Goal: Complete application form: Complete application form

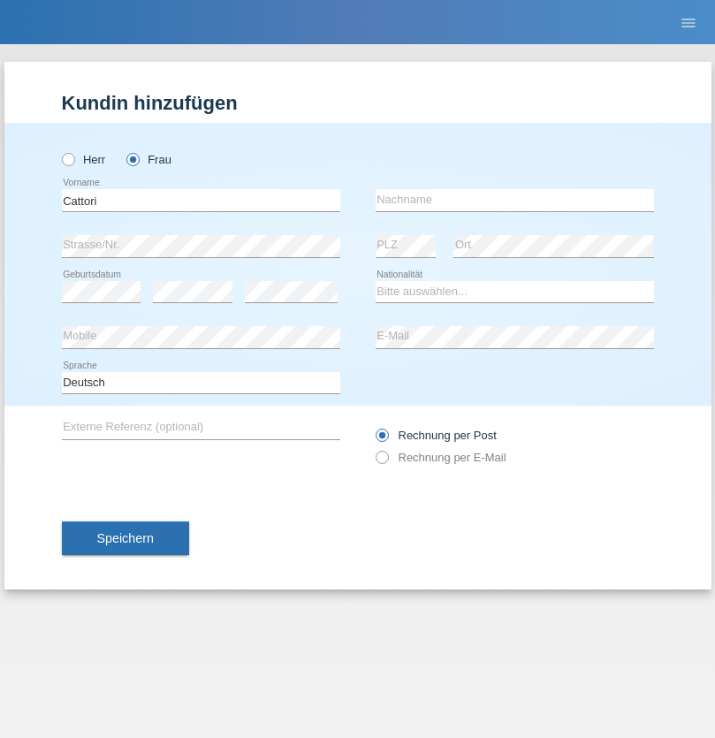
type input "Cattori"
click at [515, 200] on input "text" at bounding box center [515, 200] width 279 height 22
type input "Aurora"
select select "CH"
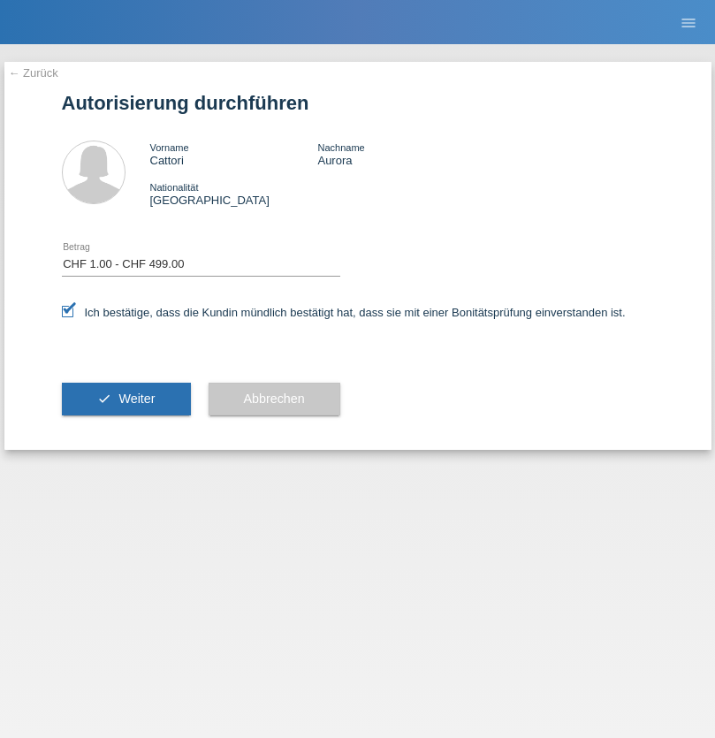
select select "1"
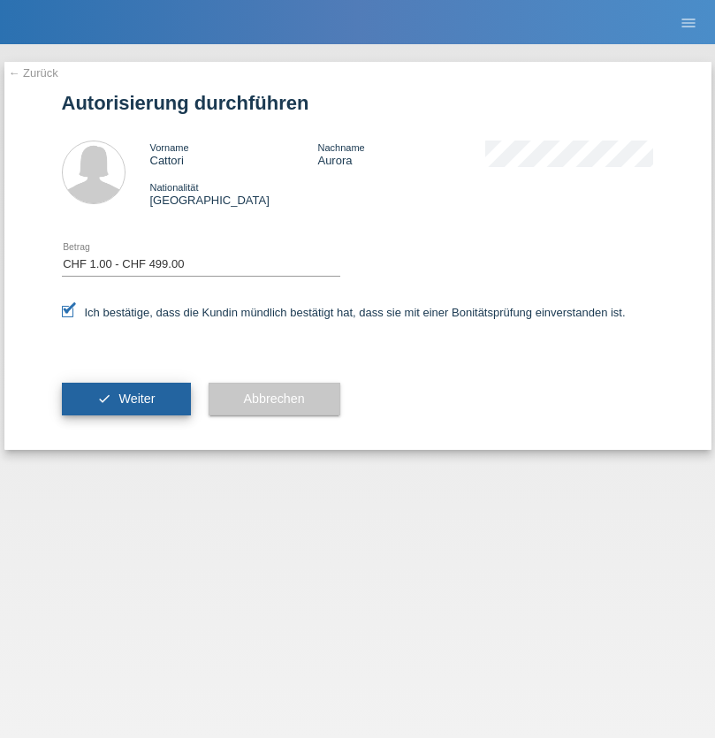
click at [126, 399] on span "Weiter" at bounding box center [136, 399] width 36 height 14
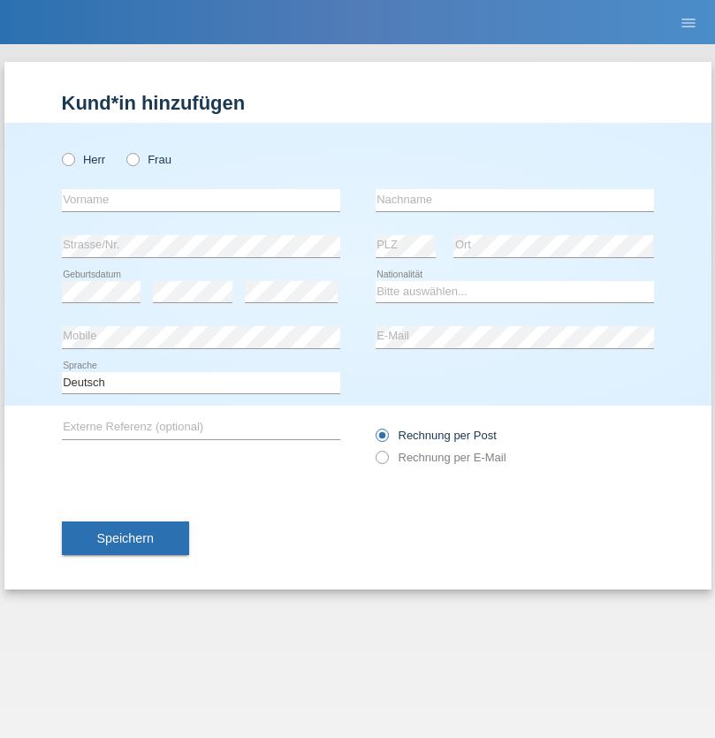
radio input "true"
click at [201, 200] on input "text" at bounding box center [201, 200] width 279 height 22
type input "[PERSON_NAME]"
click at [515, 200] on input "text" at bounding box center [515, 200] width 279 height 22
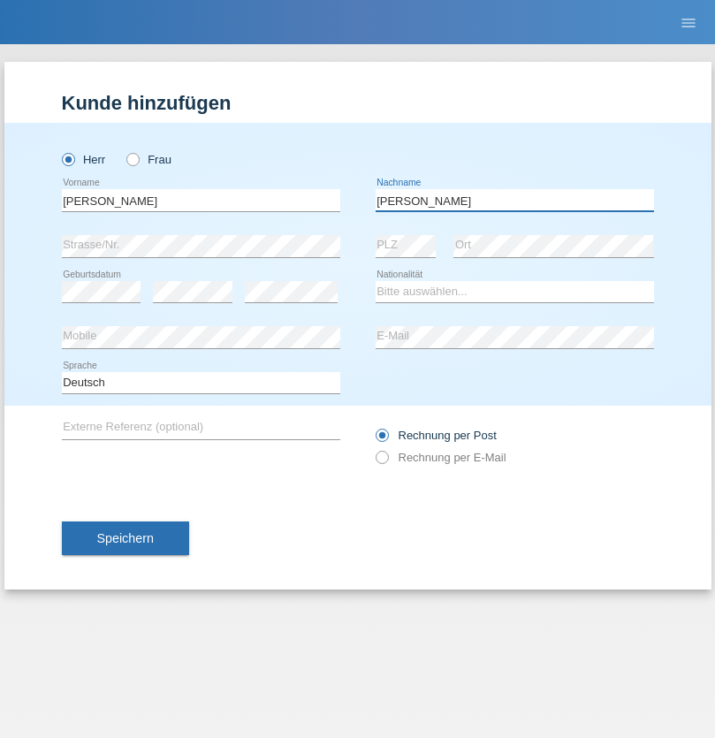
type input "[PERSON_NAME]"
select select "PT"
select select "C"
select select "19"
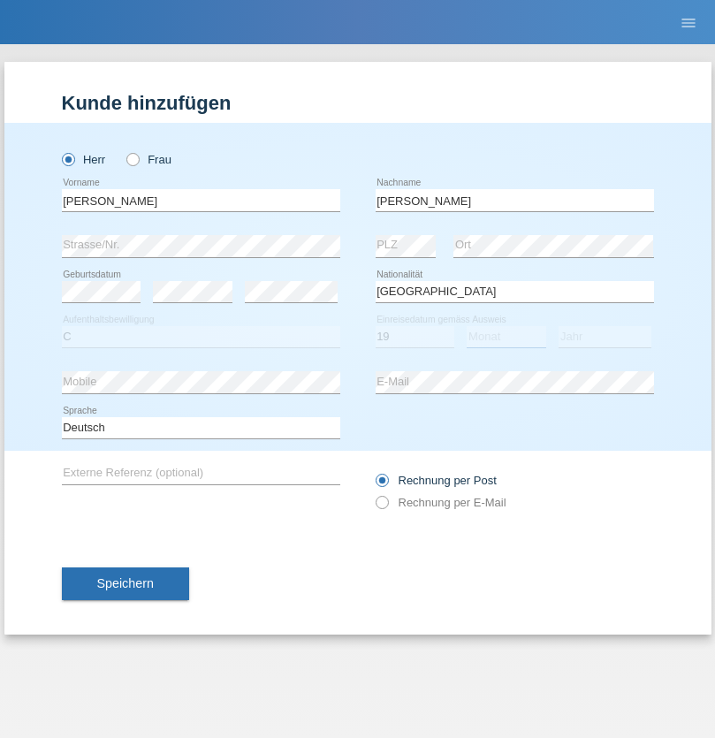
select select "01"
select select "2021"
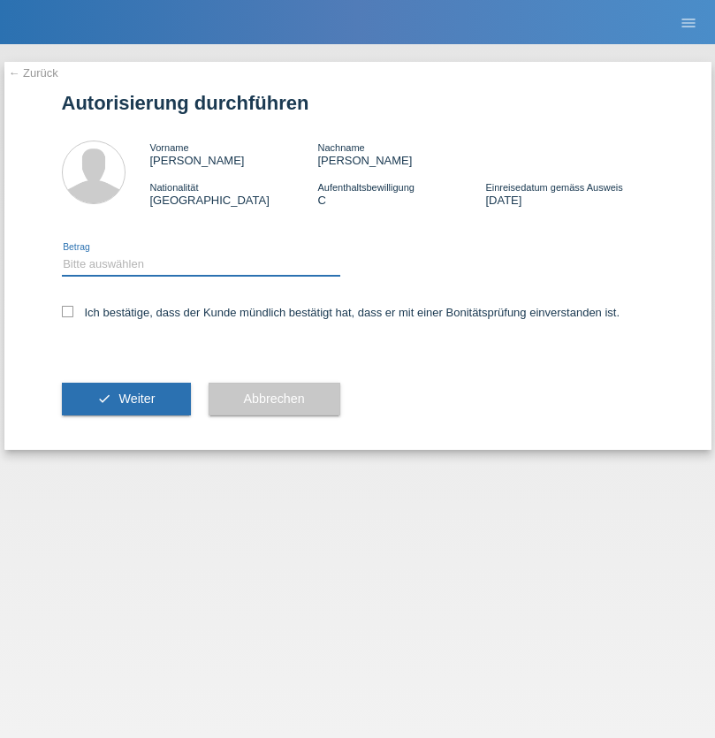
select select "1"
checkbox input "true"
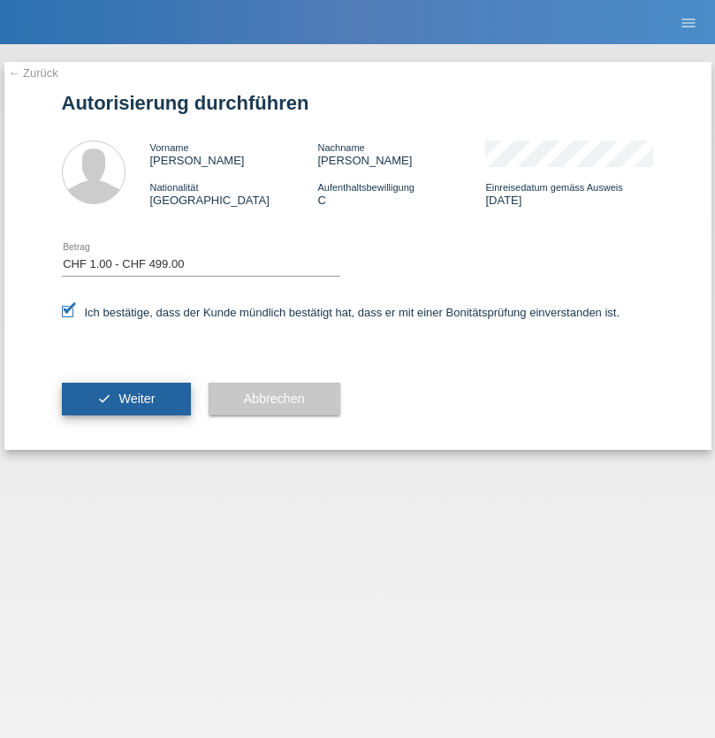
click at [126, 399] on span "Weiter" at bounding box center [136, 399] width 36 height 14
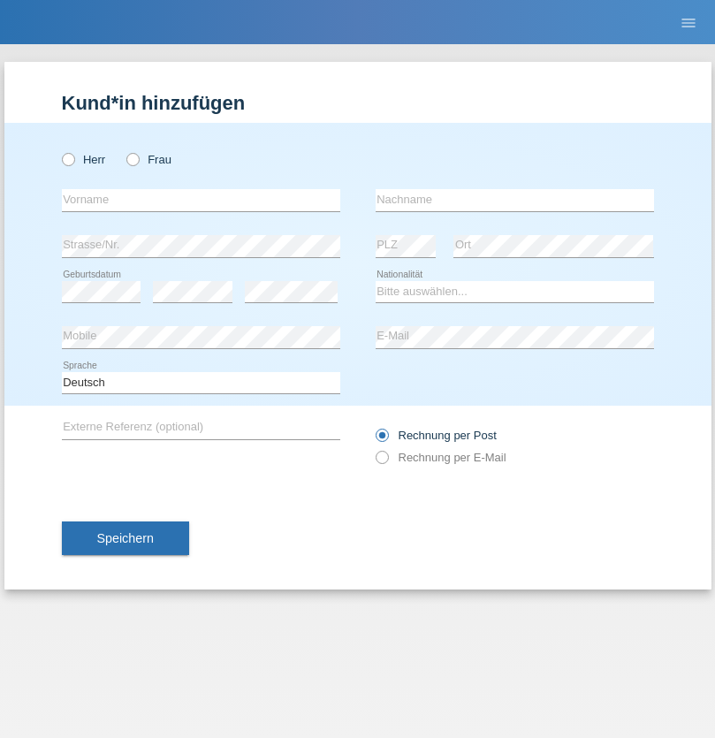
radio input "true"
click at [201, 200] on input "text" at bounding box center [201, 200] width 279 height 22
type input "Naveed khan"
click at [515, 200] on input "text" at bounding box center [515, 200] width 279 height 22
type input "Shinwari"
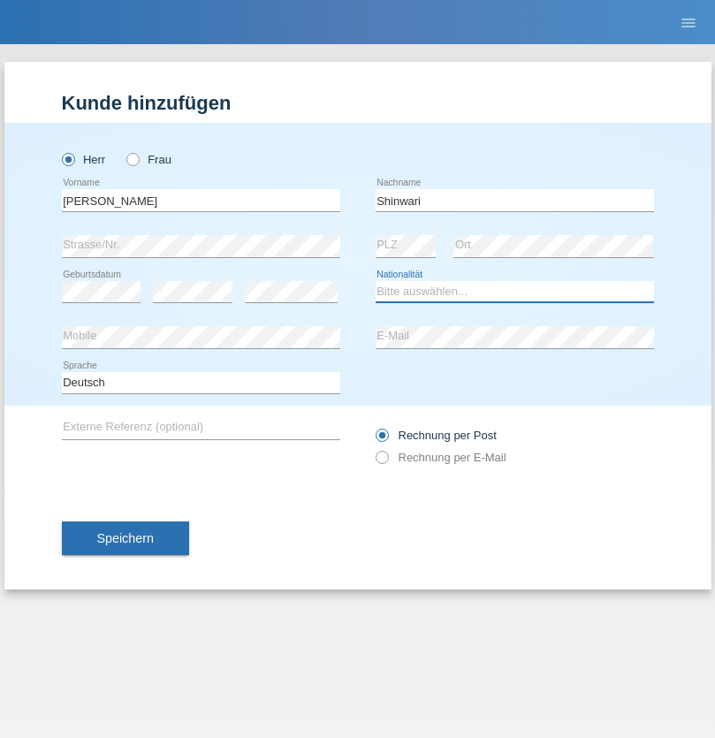
select select "AF"
select select "C"
select select "15"
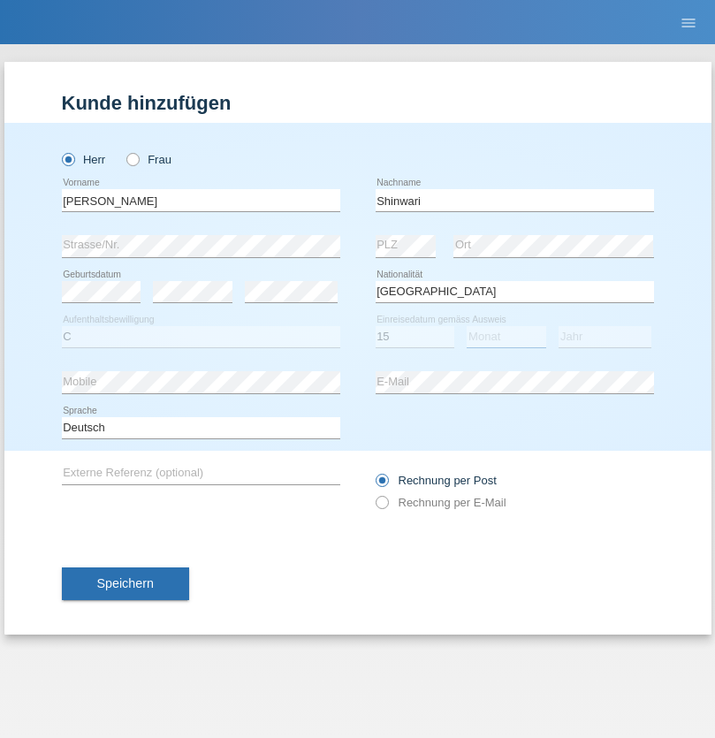
select select "08"
select select "2000"
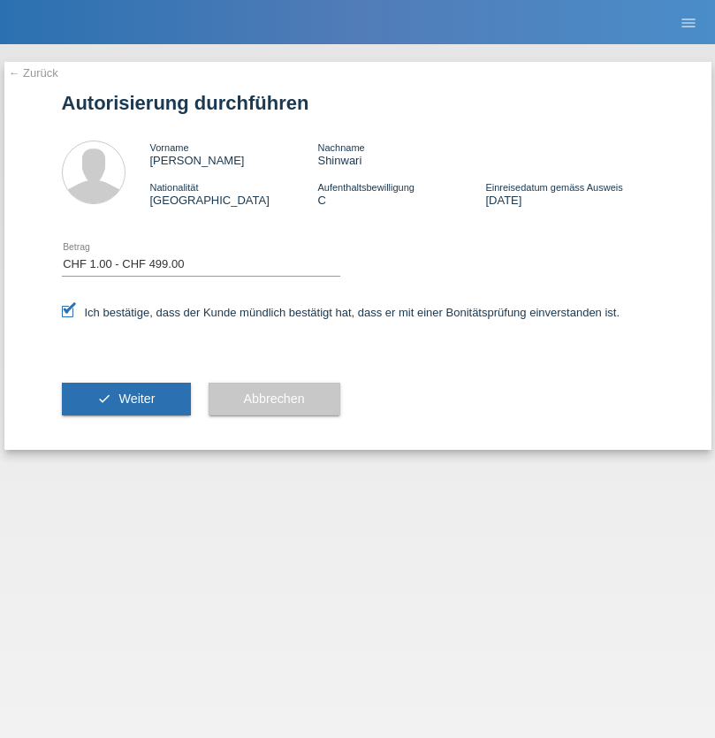
select select "1"
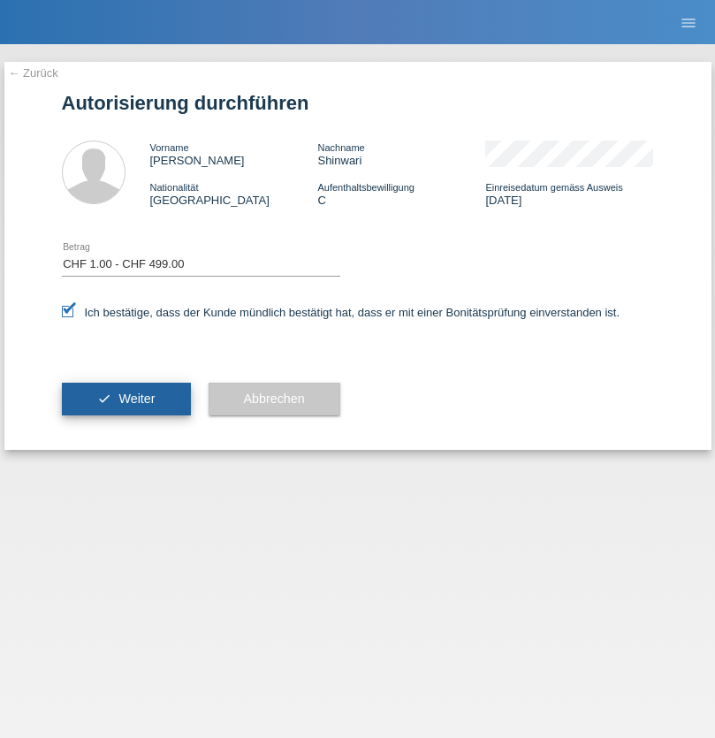
click at [126, 399] on span "Weiter" at bounding box center [136, 399] width 36 height 14
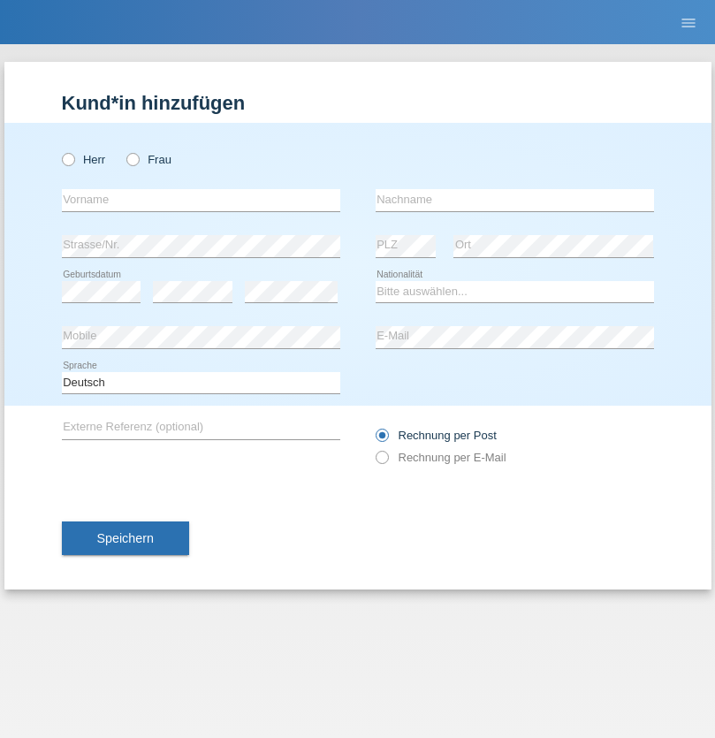
radio input "true"
click at [201, 200] on input "text" at bounding box center [201, 200] width 279 height 22
type input "[PERSON_NAME]"
click at [515, 200] on input "text" at bounding box center [515, 200] width 279 height 22
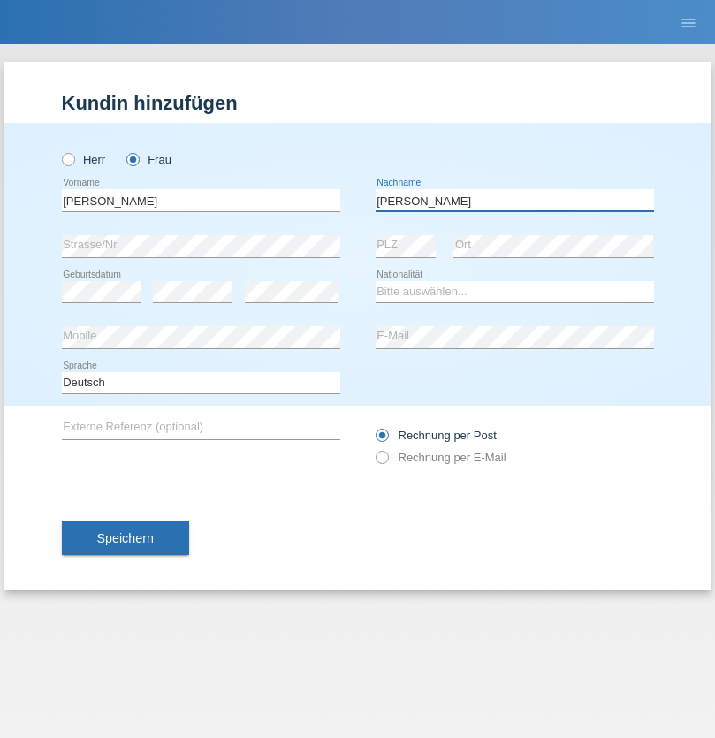
type input "[PERSON_NAME]"
select select "CH"
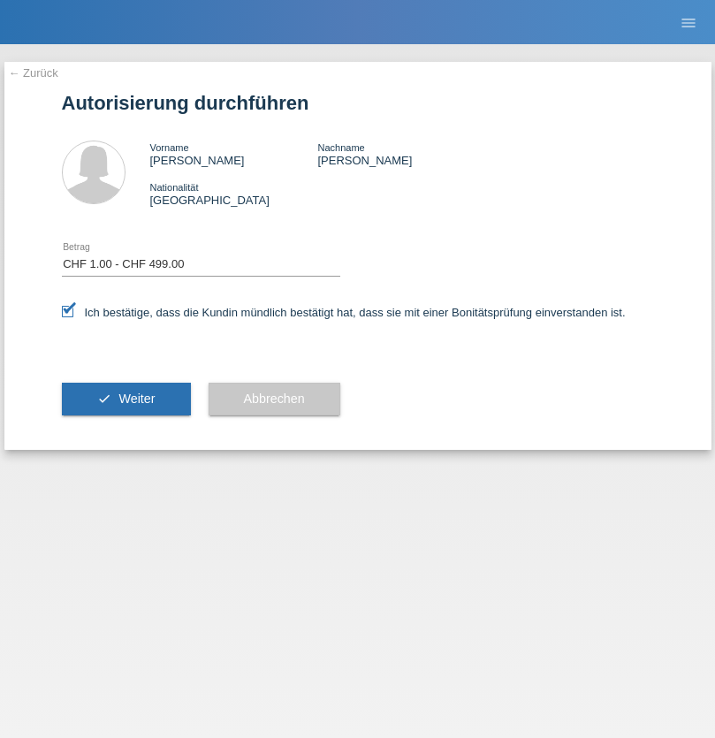
select select "1"
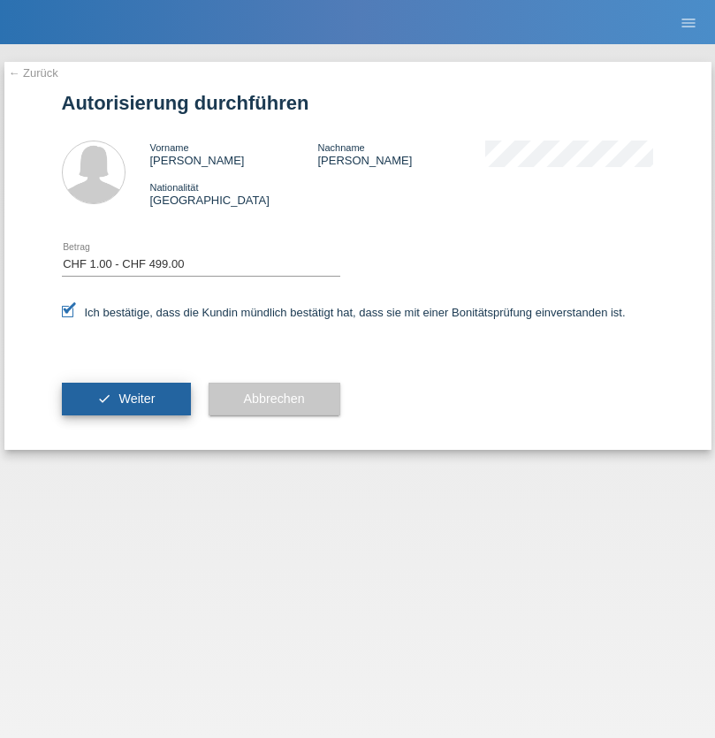
click at [126, 399] on span "Weiter" at bounding box center [136, 399] width 36 height 14
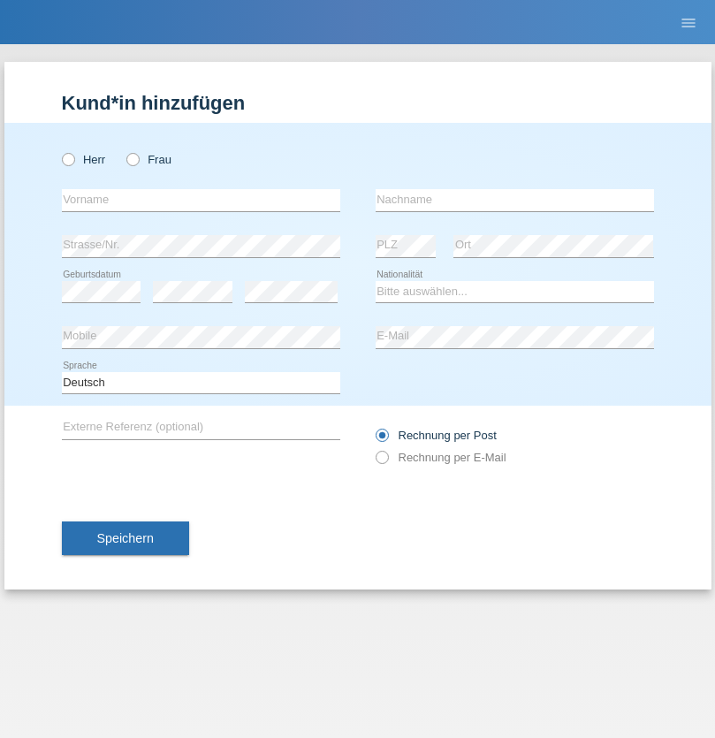
radio input "true"
click at [201, 200] on input "text" at bounding box center [201, 200] width 279 height 22
type input "Samra"
click at [515, 200] on input "text" at bounding box center [515, 200] width 279 height 22
type input "[PERSON_NAME]"
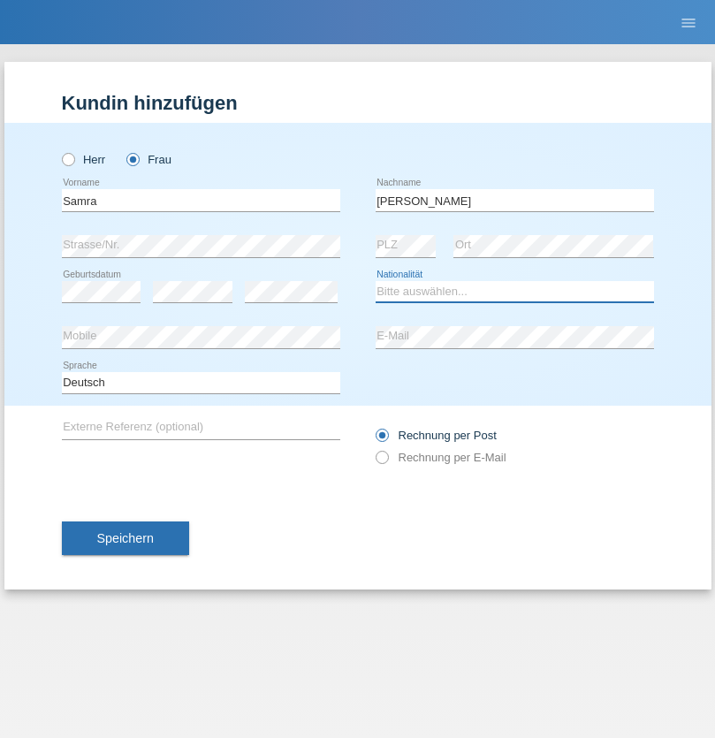
select select "RS"
select select "C"
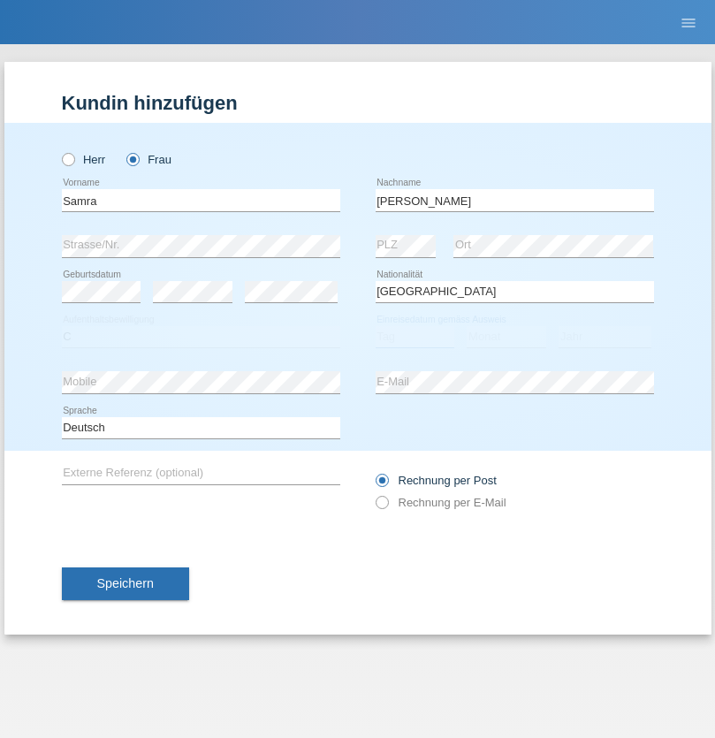
select select "03"
select select "04"
select select "2021"
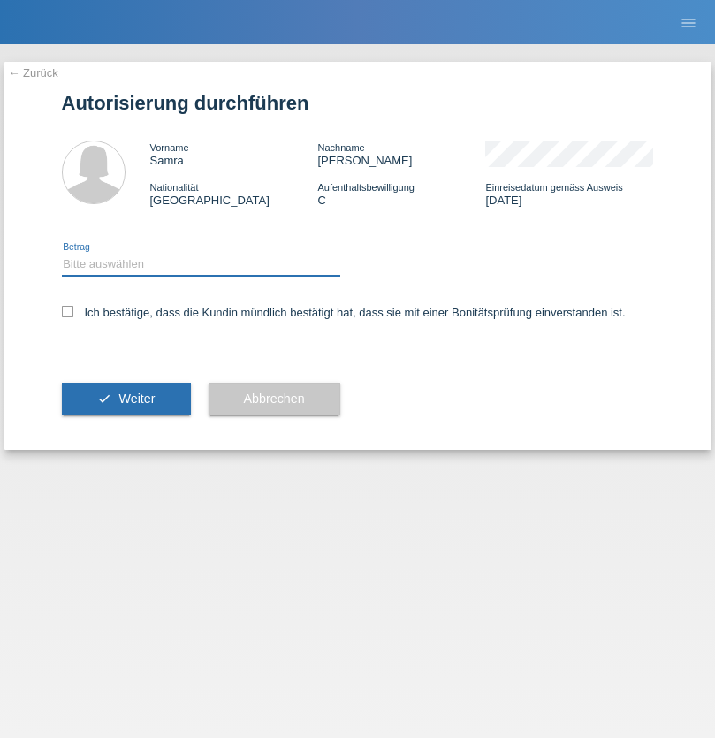
select select "1"
checkbox input "true"
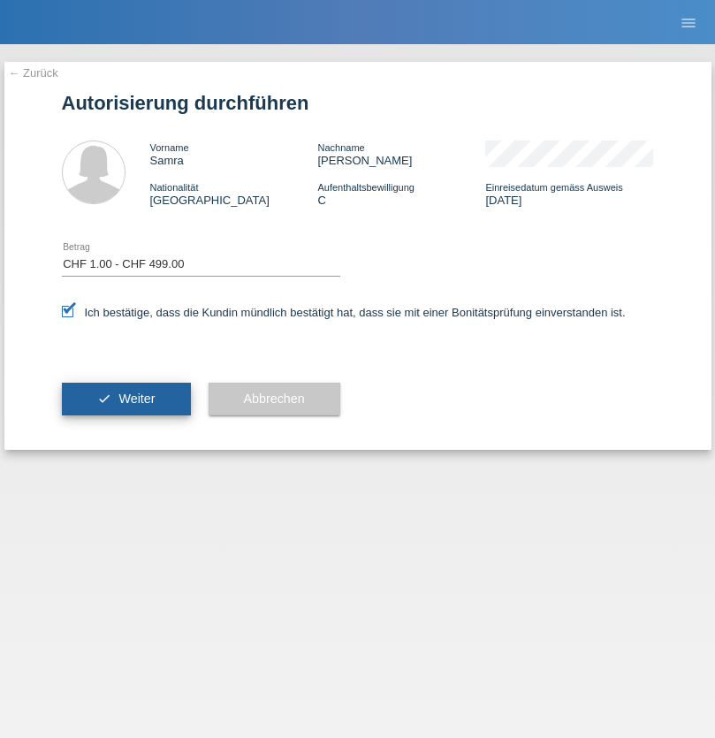
click at [126, 399] on span "Weiter" at bounding box center [136, 399] width 36 height 14
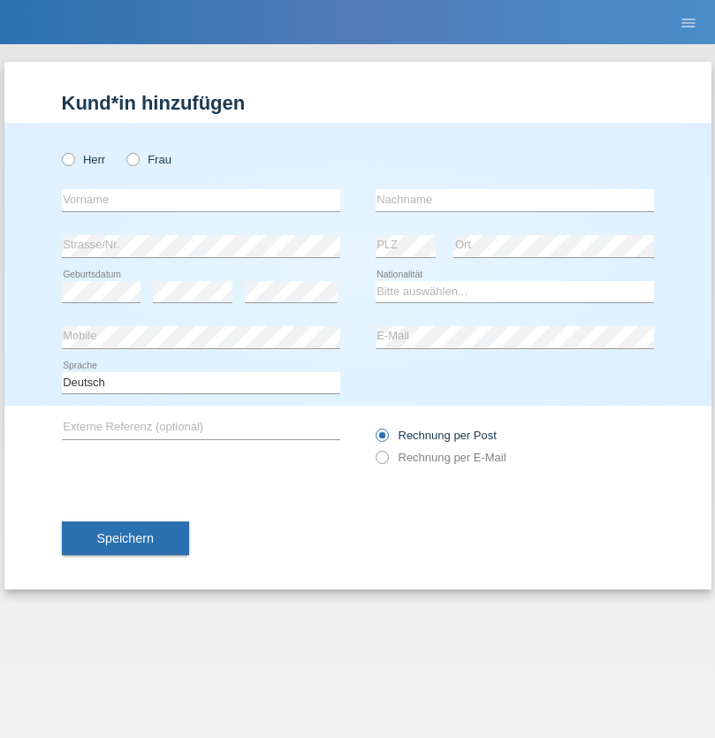
radio input "true"
click at [201, 200] on input "text" at bounding box center [201, 200] width 279 height 22
type input "Leonora"
click at [515, 200] on input "text" at bounding box center [515, 200] width 279 height 22
type input "Latifi"
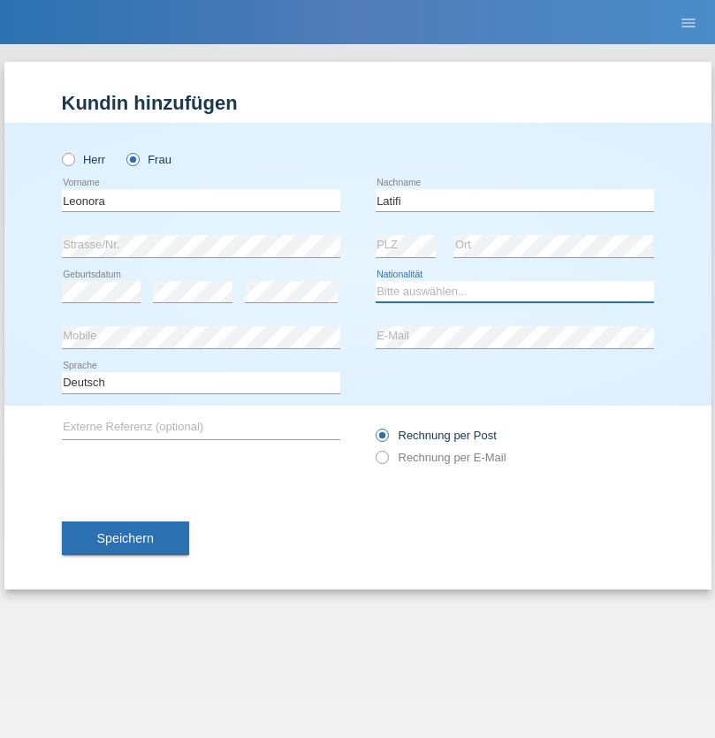
select select "XK"
select select "C"
select select "06"
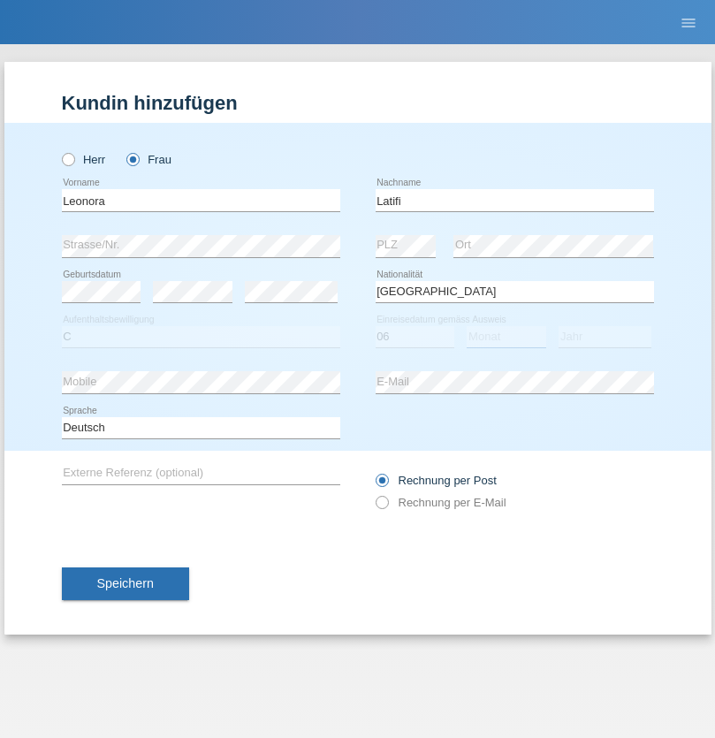
select select "05"
select select "2003"
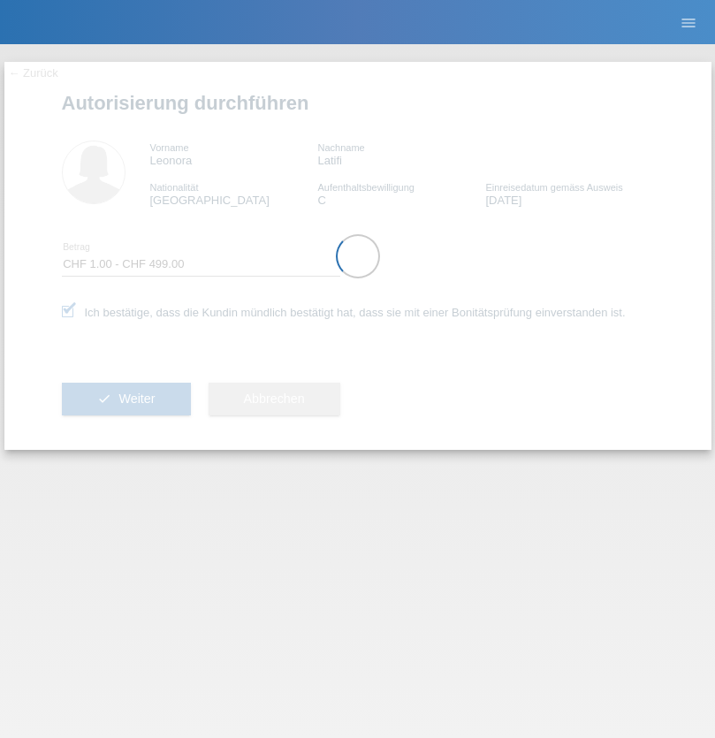
select select "1"
